Goal: Transaction & Acquisition: Book appointment/travel/reservation

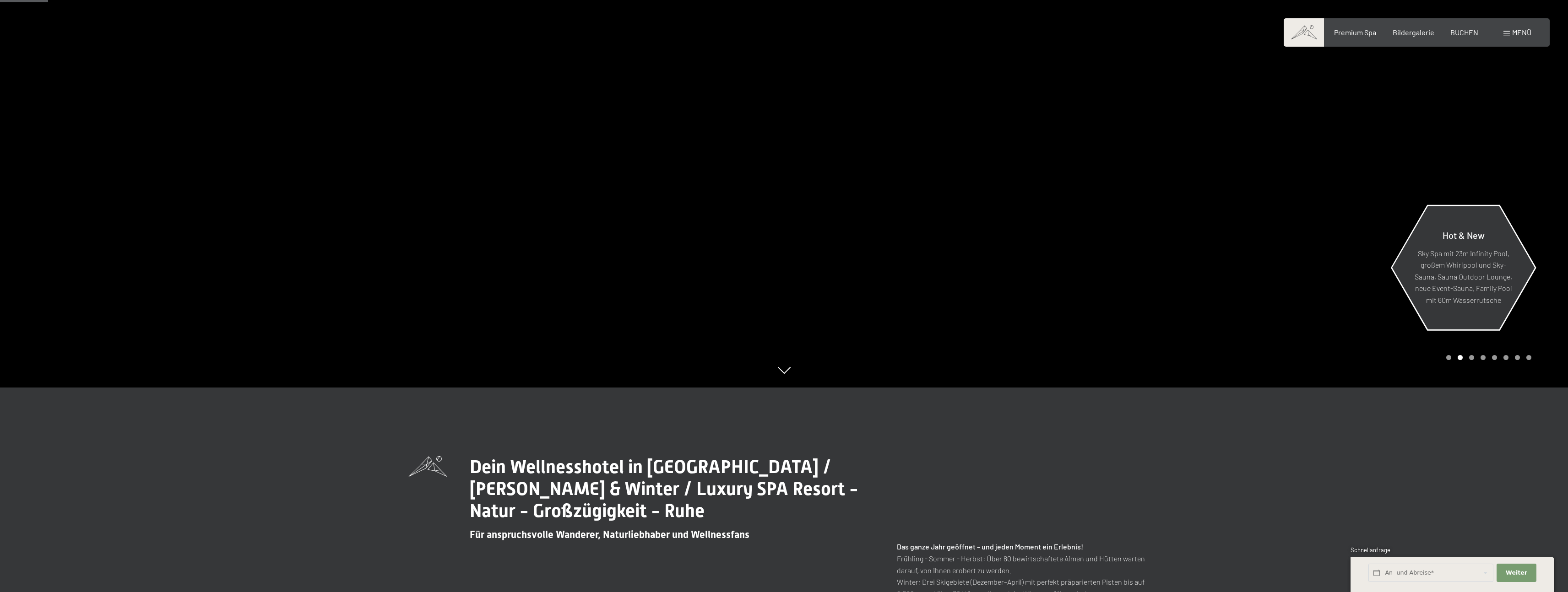
click at [1463, 277] on p "Sky Spa mit 23m Infinity Pool, großem Whirlpool und Sky-Sauna, Sauna Outdoor Lo…" at bounding box center [1463, 277] width 99 height 59
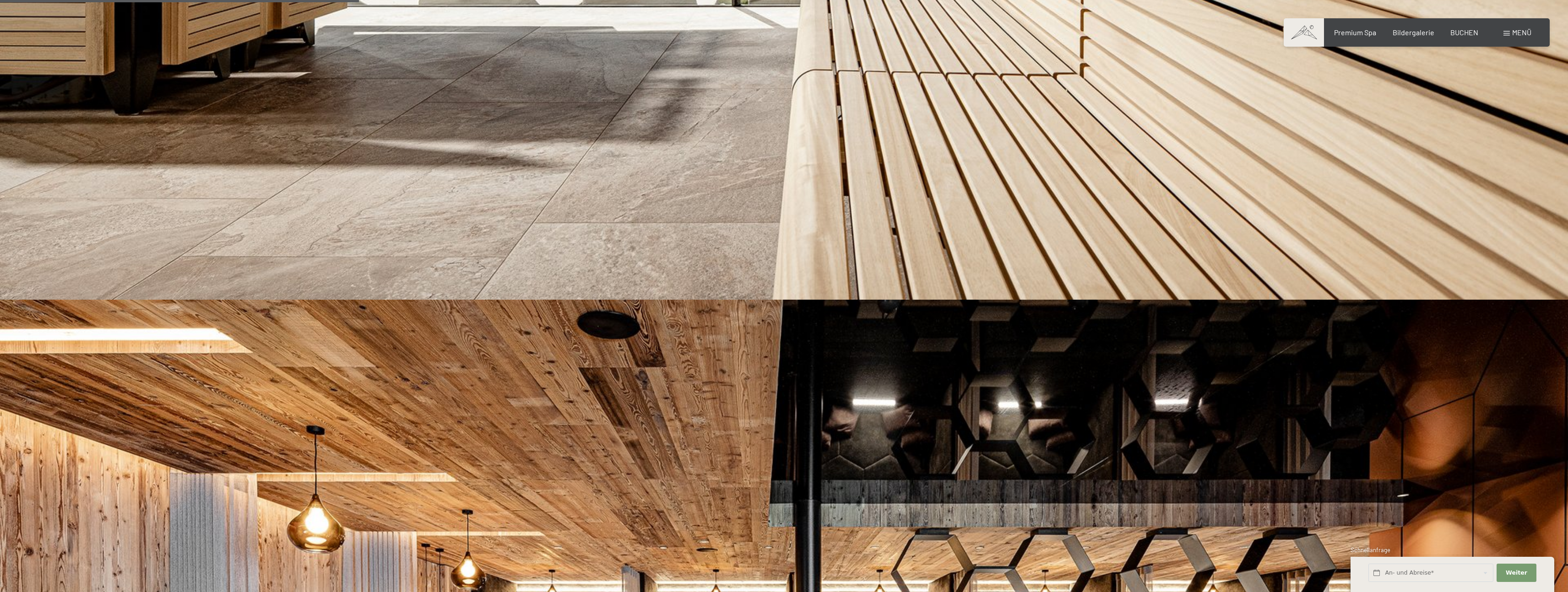
scroll to position [1556, 0]
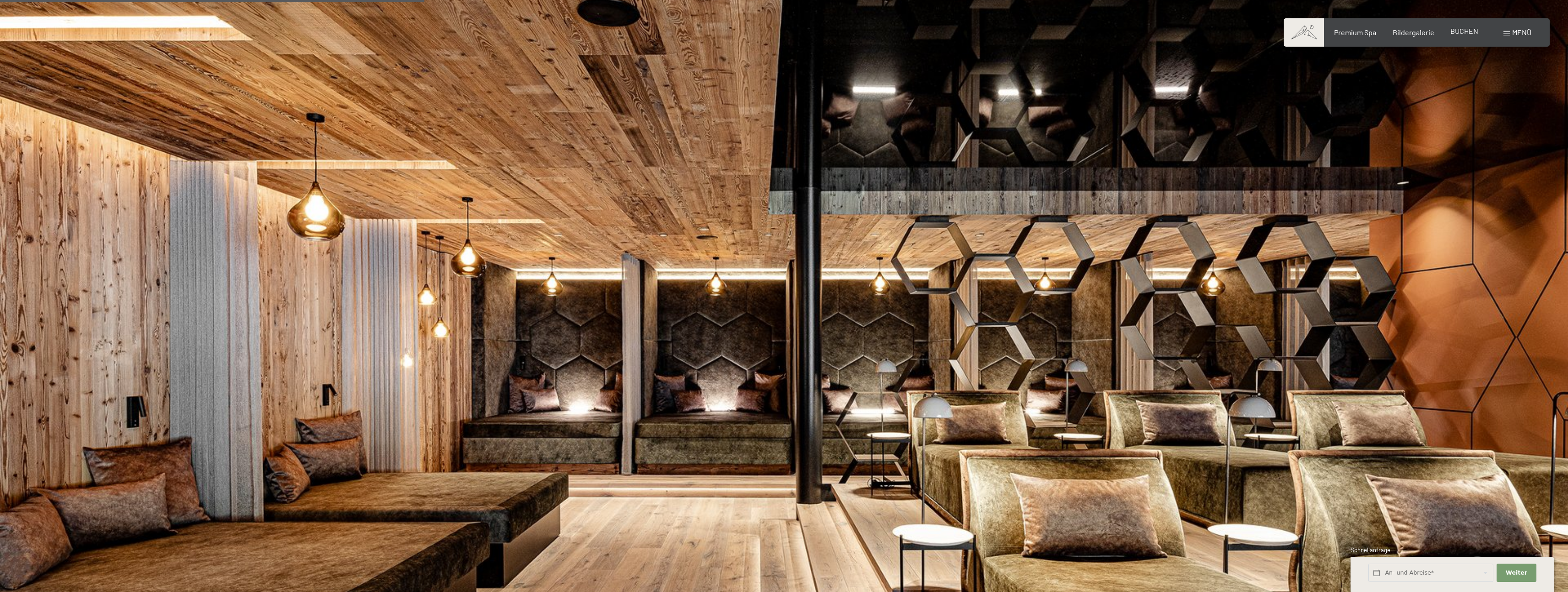
click at [1464, 30] on span "BUCHEN" at bounding box center [1465, 30] width 28 height 9
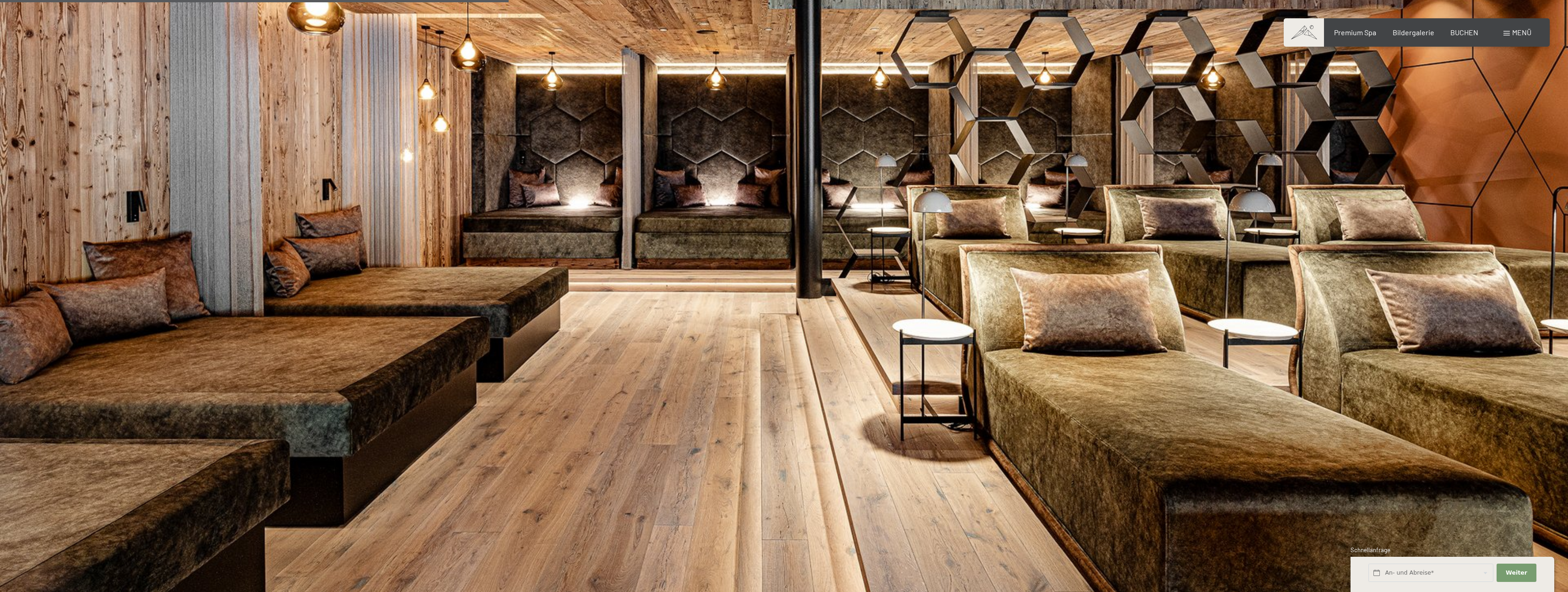
scroll to position [1864, 0]
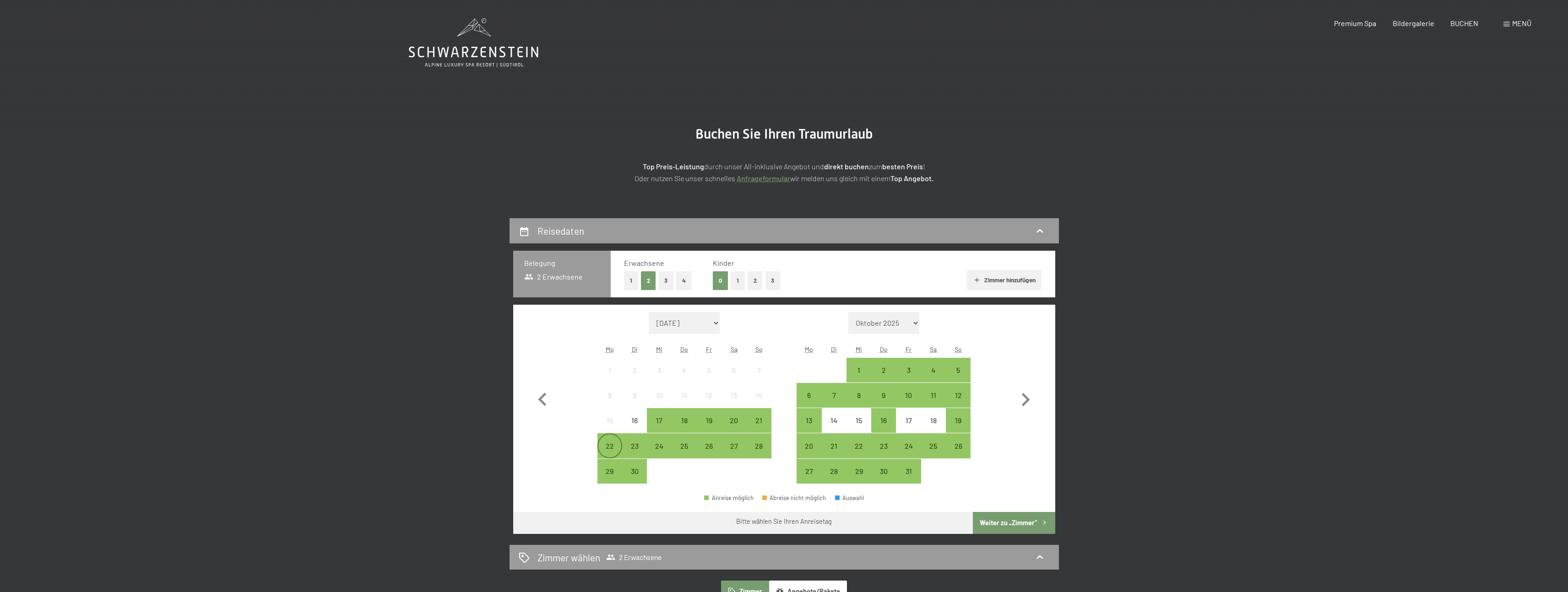
click at [613, 446] on div "22" at bounding box center [610, 454] width 23 height 23
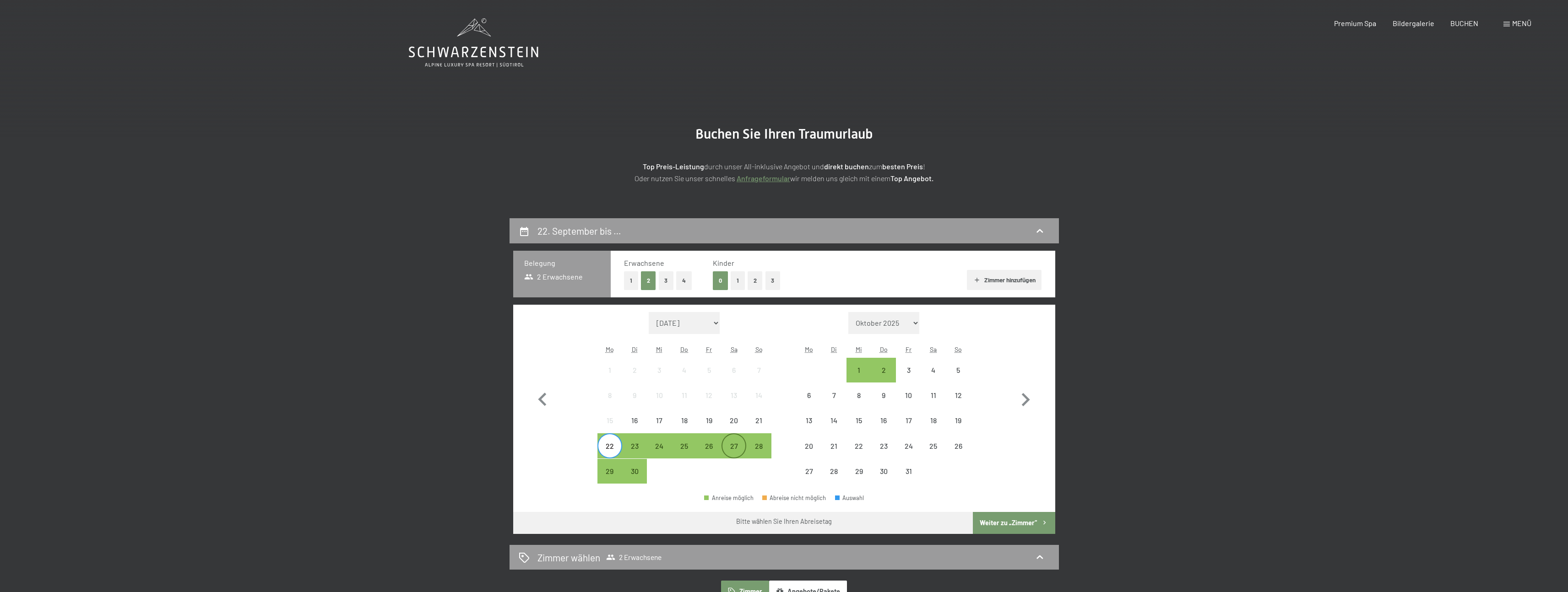
click at [737, 443] on div "27" at bounding box center [734, 454] width 23 height 23
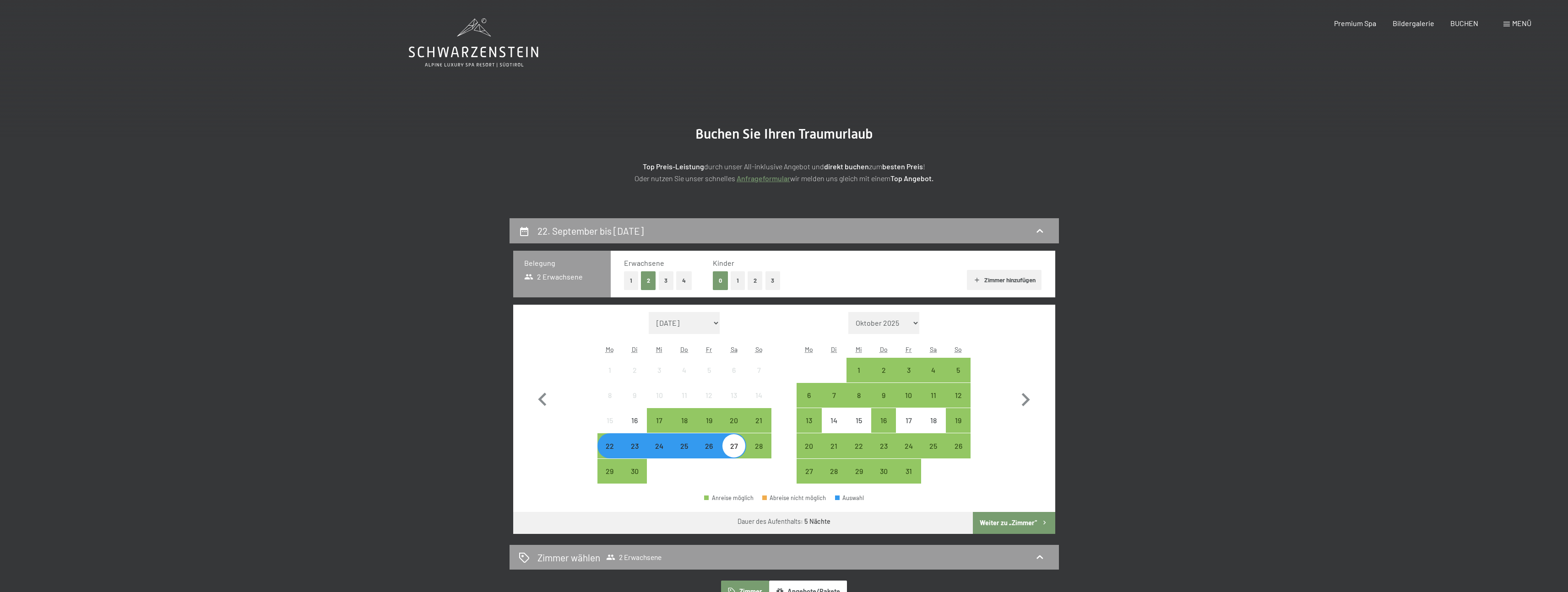
click at [1027, 521] on button "Weiter zu „Zimmer“" at bounding box center [1014, 523] width 82 height 22
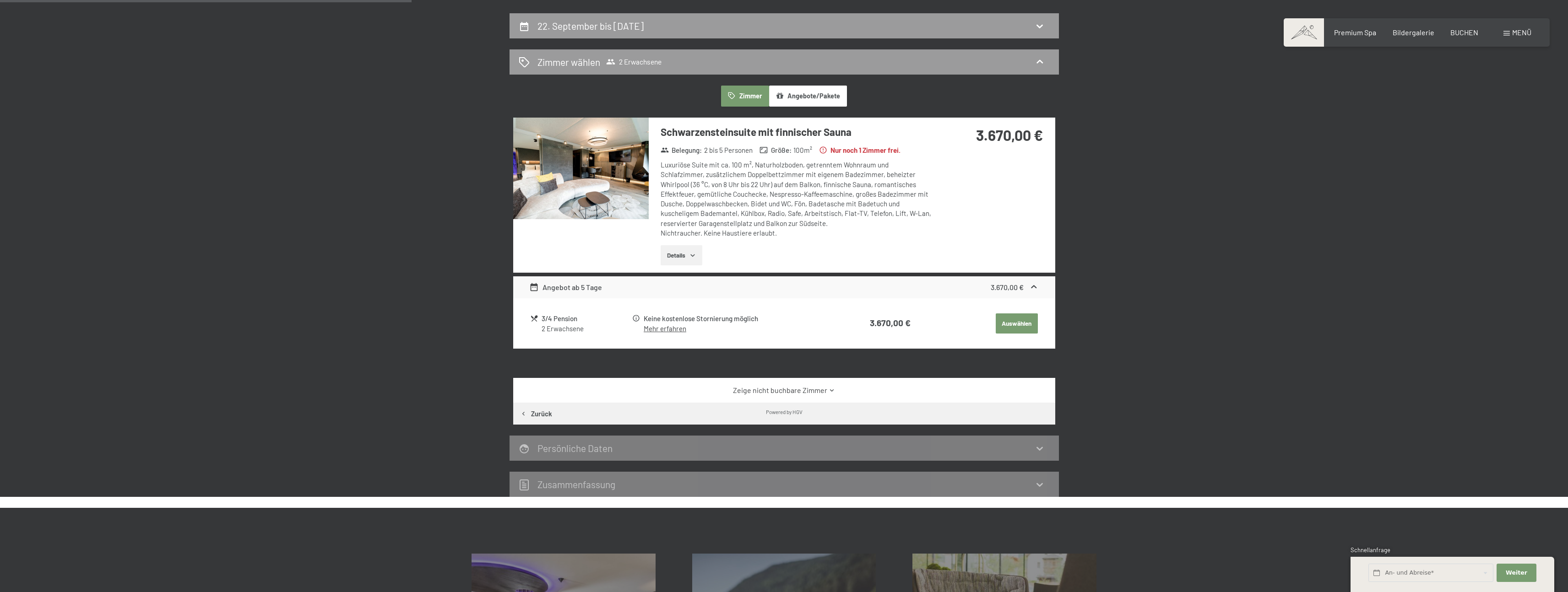
scroll to position [46, 0]
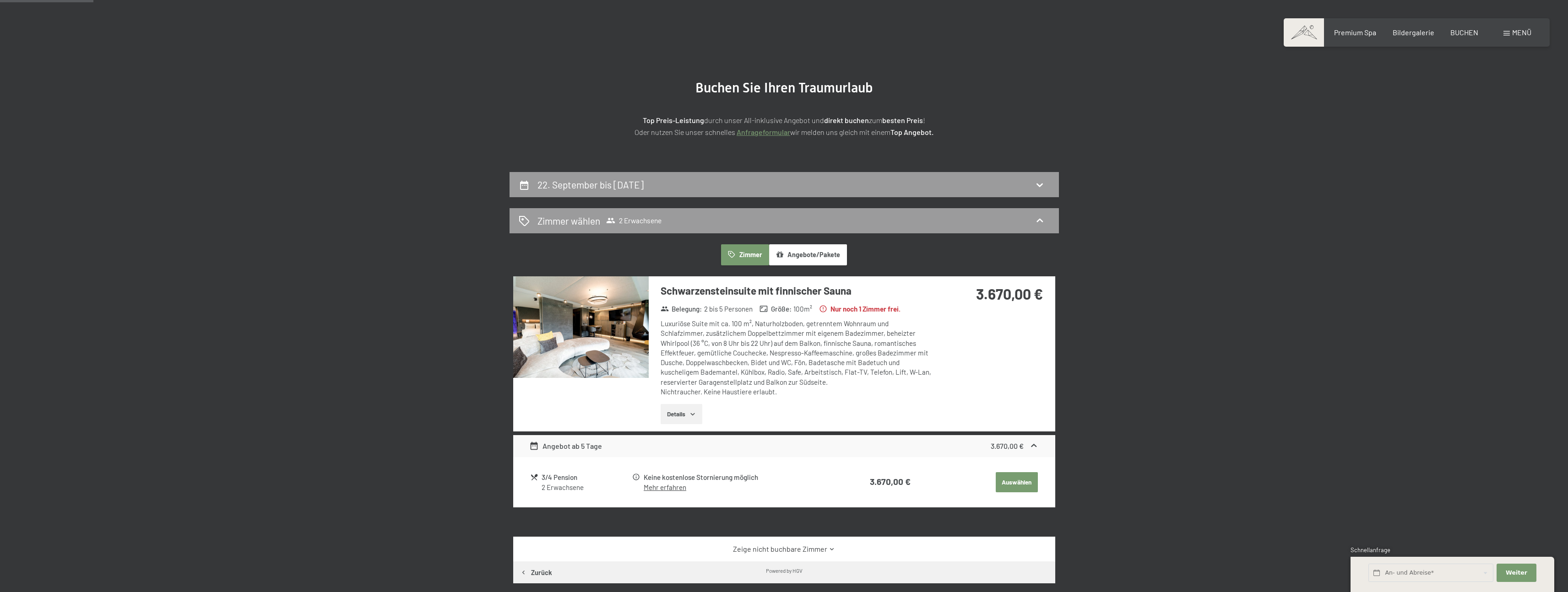
click at [755, 256] on button "Zimmer" at bounding box center [744, 254] width 47 height 21
click at [824, 255] on button "Angebote/Pakete" at bounding box center [808, 254] width 78 height 21
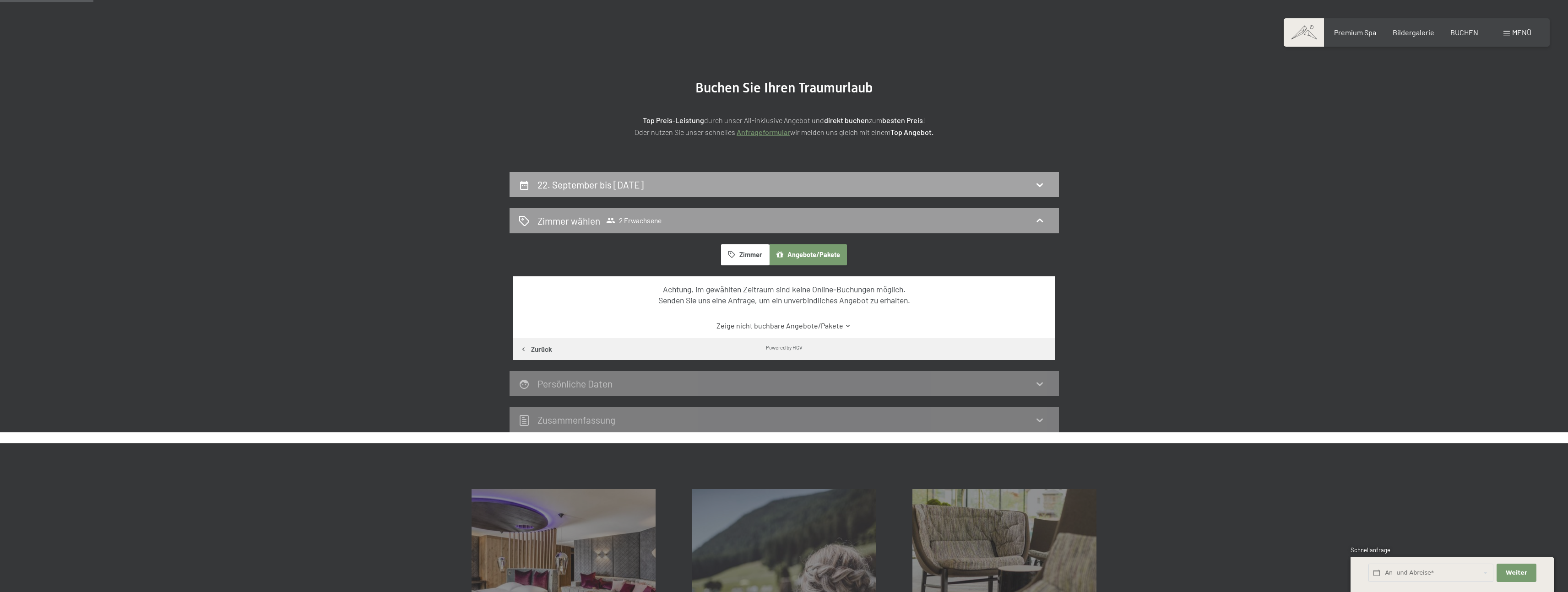
click at [735, 187] on div "22. September bis [DATE]" at bounding box center [784, 184] width 531 height 13
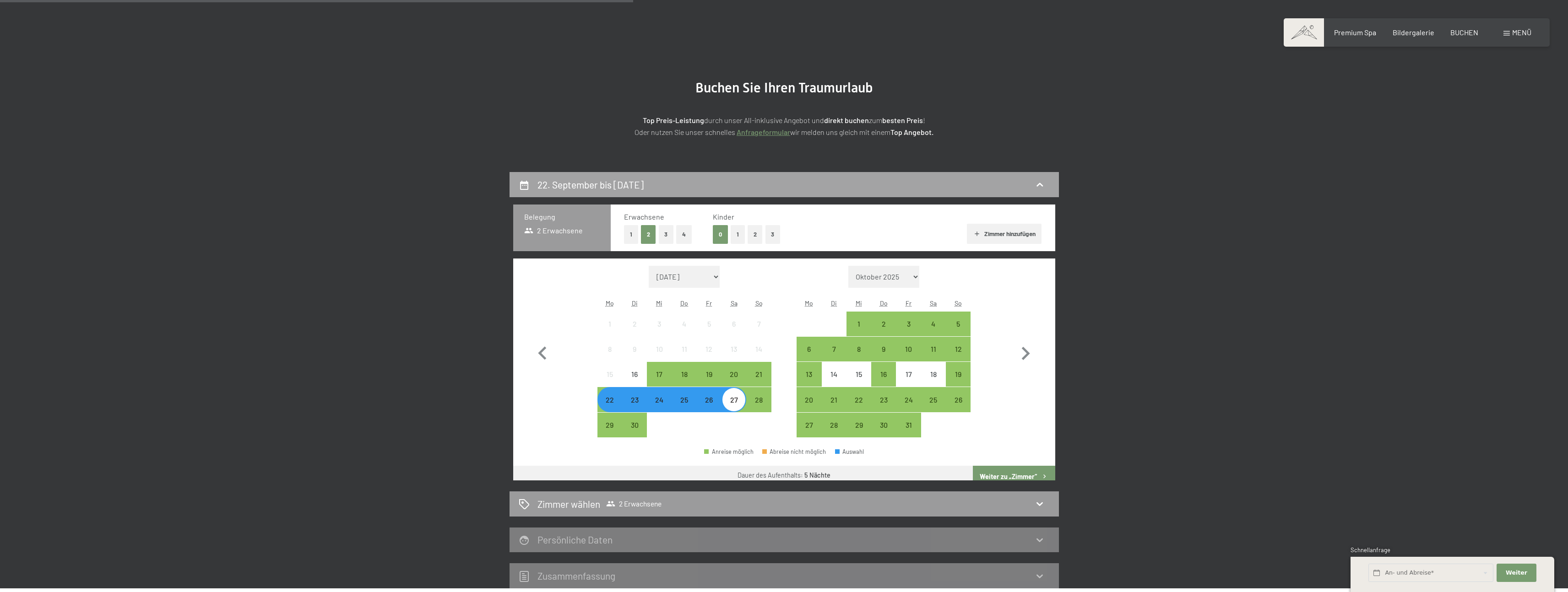
scroll to position [219, 0]
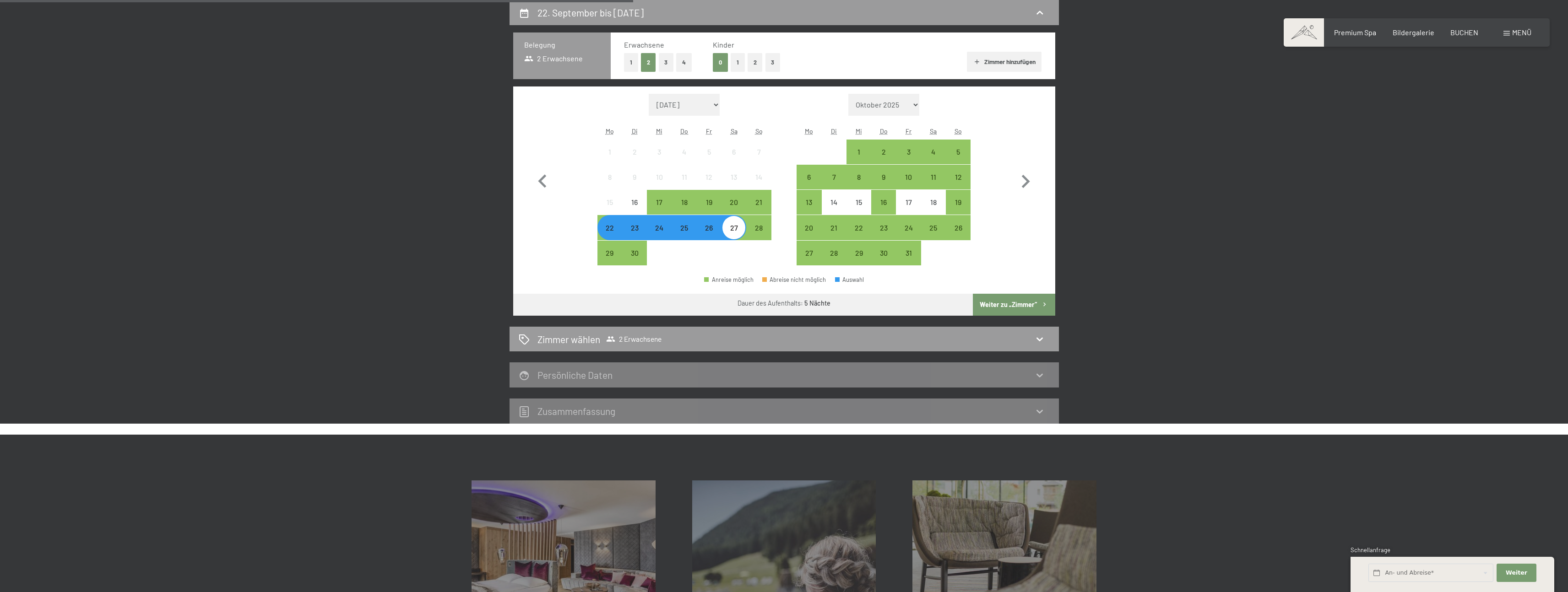
click at [610, 232] on div "22" at bounding box center [610, 236] width 23 height 23
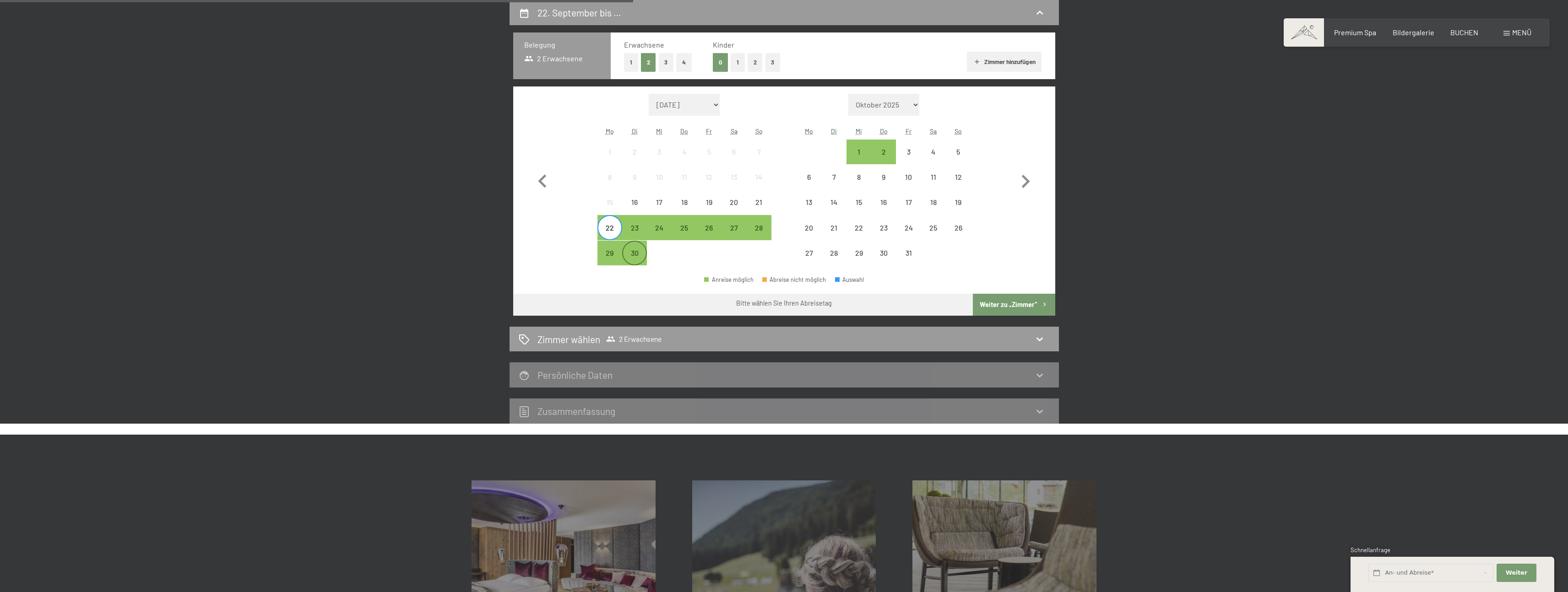
click at [636, 259] on div "30" at bounding box center [635, 261] width 23 height 23
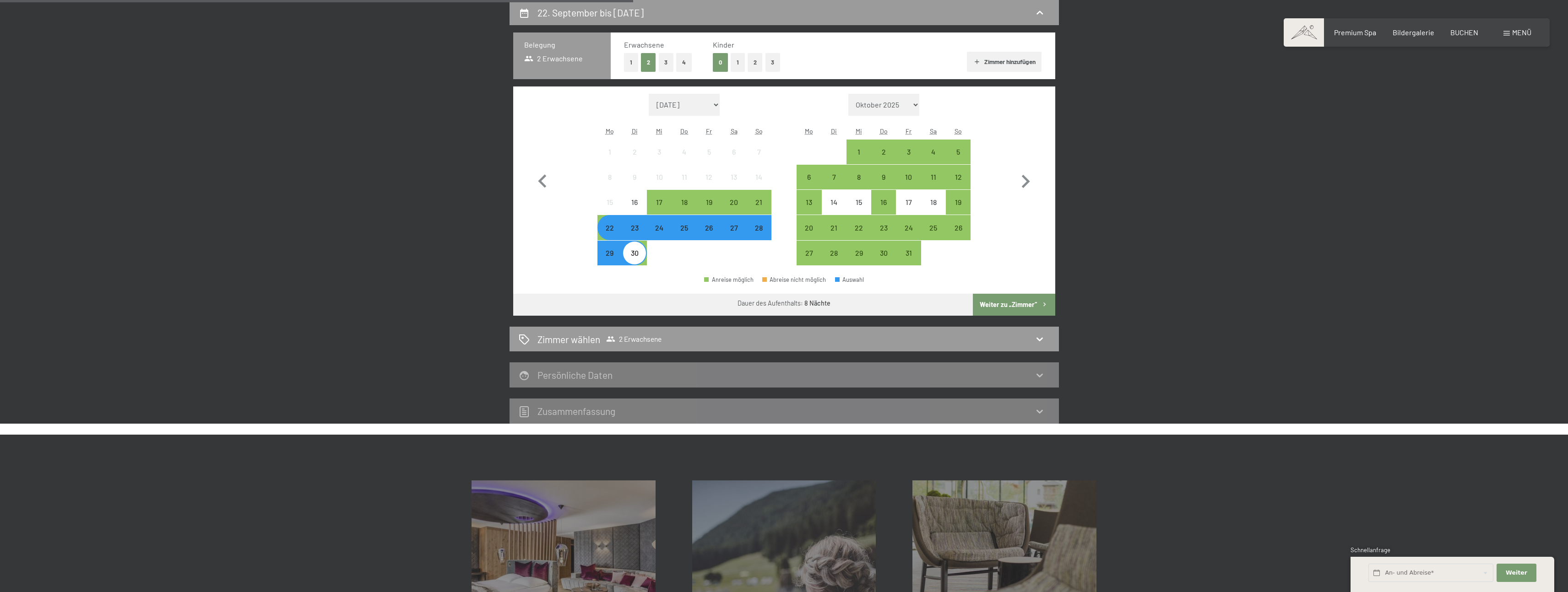
click at [1019, 307] on button "Weiter zu „Zimmer“" at bounding box center [1014, 305] width 82 height 22
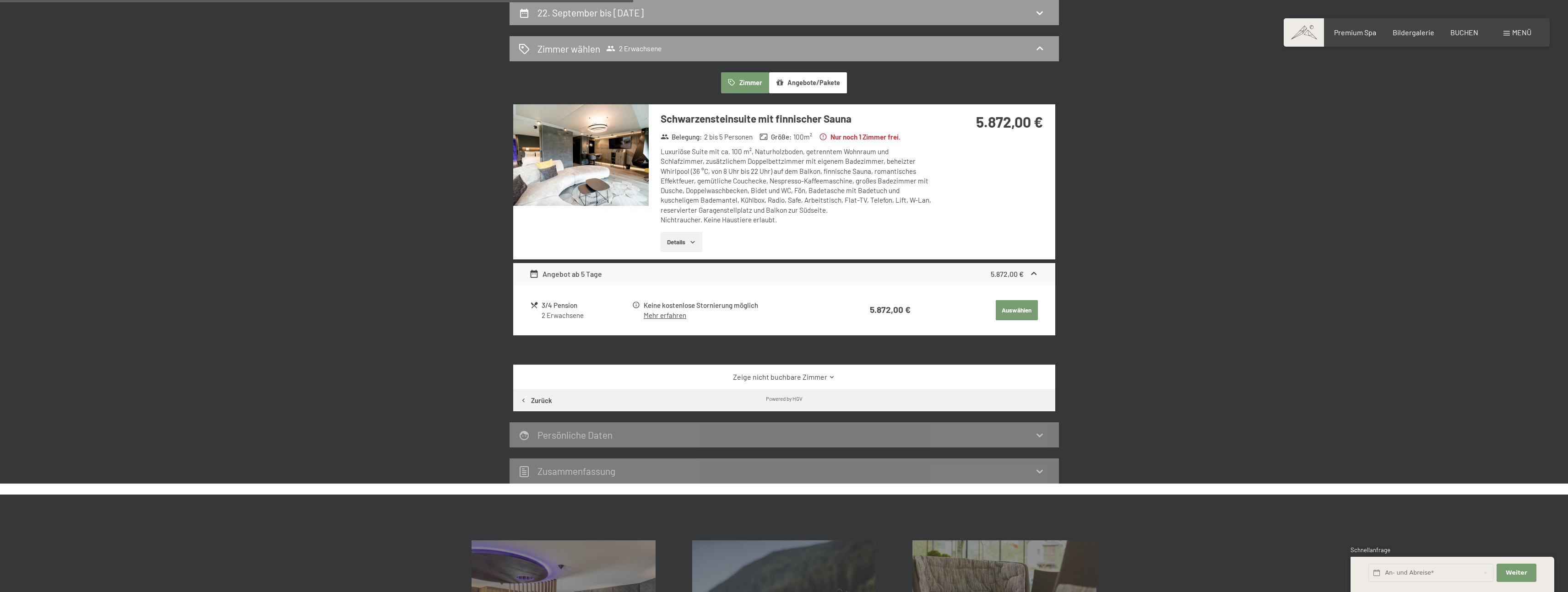
click at [788, 378] on link "Zeige nicht buchbare Zimmer" at bounding box center [784, 377] width 509 height 10
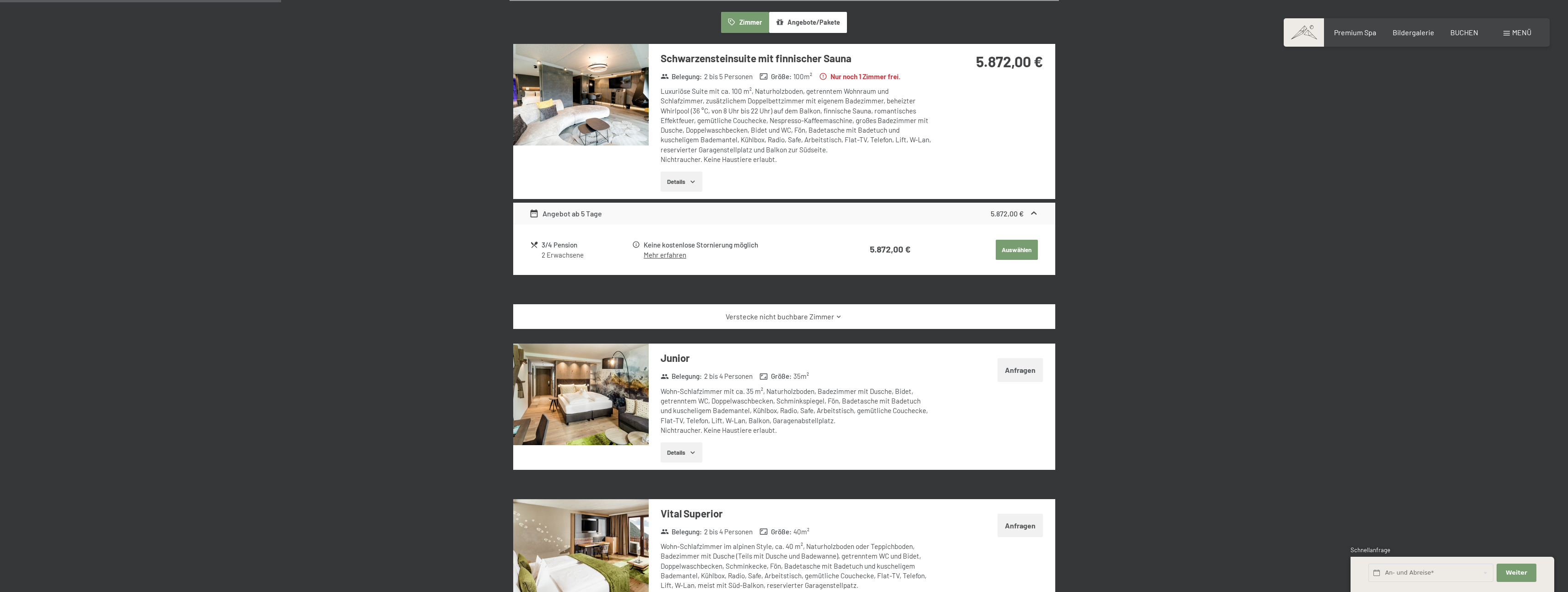
scroll to position [186, 0]
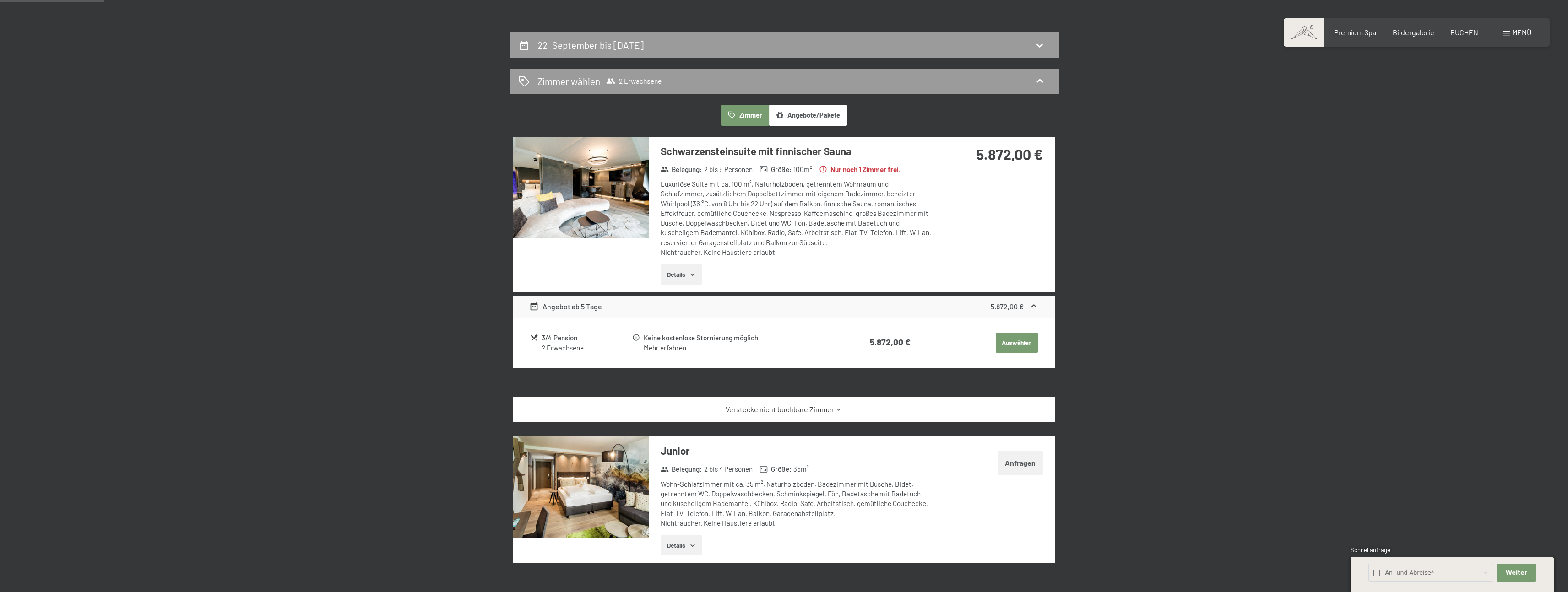
click at [817, 112] on button "Angebote/Pakete" at bounding box center [808, 115] width 78 height 21
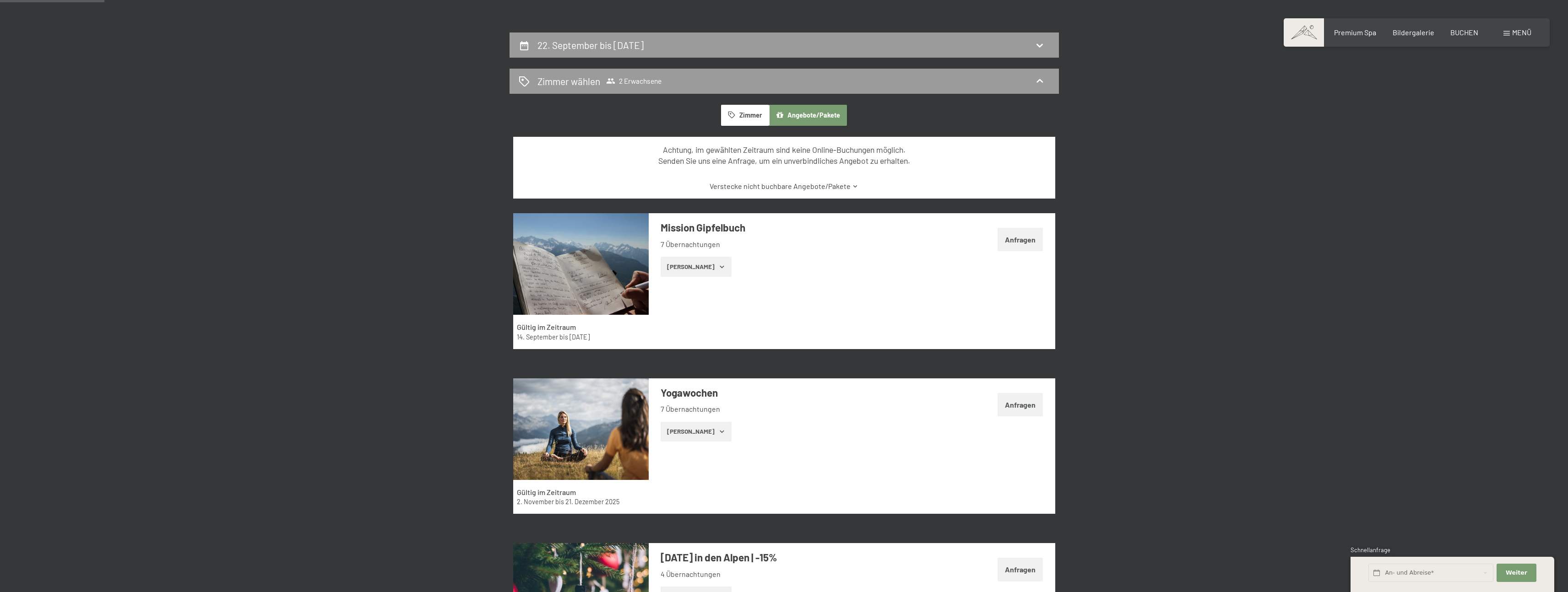
click at [696, 277] on div "Mission Gipfelbuch 7 Übernachtungen Zeige [PERSON_NAME]" at bounding box center [791, 248] width 285 height 71
click at [702, 270] on button "[PERSON_NAME]" at bounding box center [696, 267] width 71 height 20
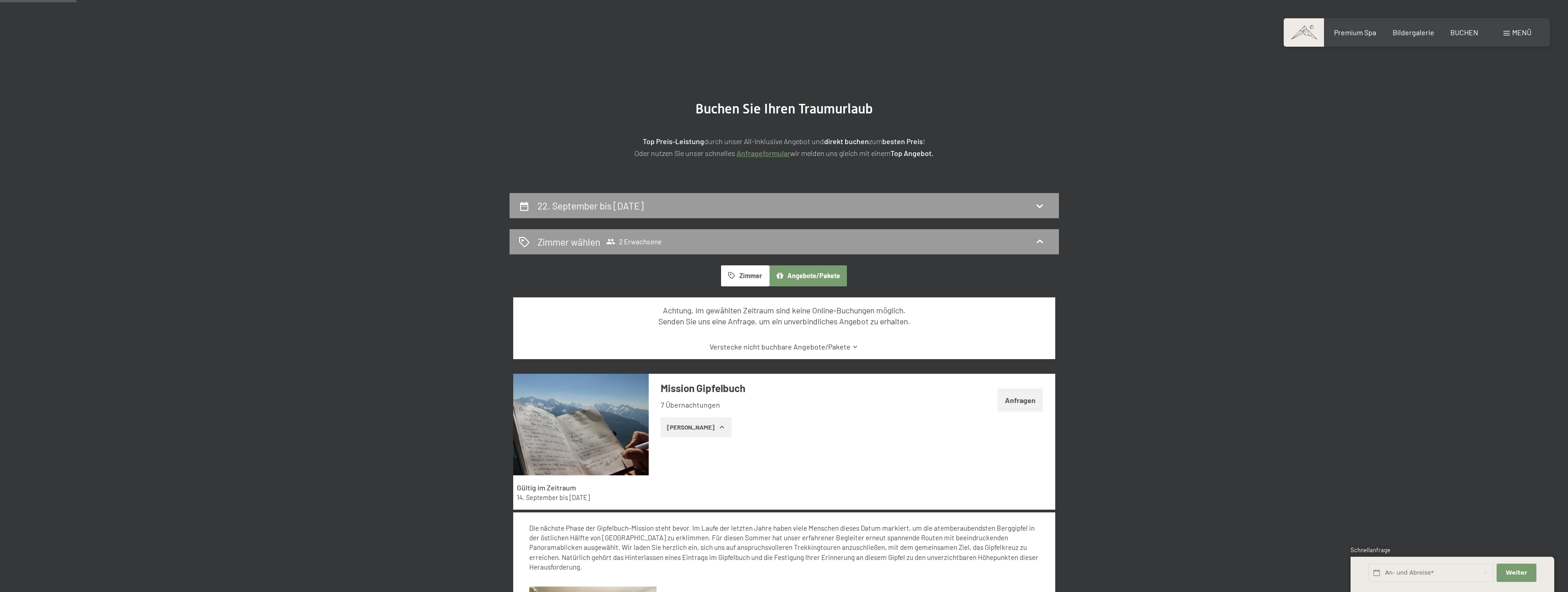
scroll to position [0, 0]
